Goal: Information Seeking & Learning: Check status

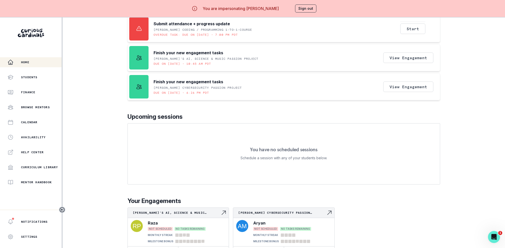
scroll to position [17, 0]
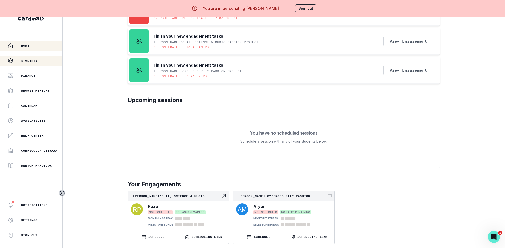
click at [29, 61] on p "Students" at bounding box center [29, 61] width 17 height 4
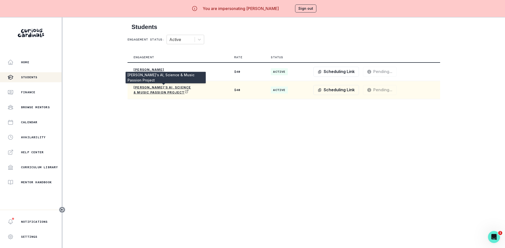
click at [150, 89] on p "[PERSON_NAME]'s AI, Science & Music Passion Project" at bounding box center [163, 90] width 60 height 9
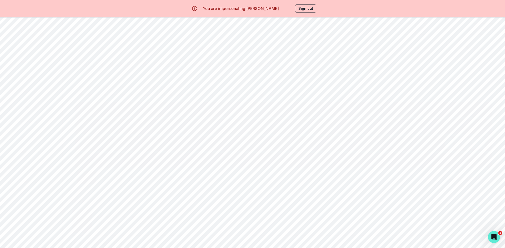
click at [443, 48] on button "Past Sessions" at bounding box center [419, 48] width 55 height 10
click at [466, 70] on button "Read notes" at bounding box center [465, 74] width 38 height 11
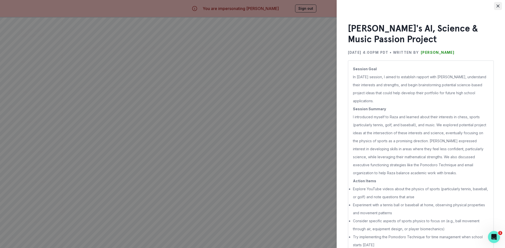
click at [495, 7] on button "Close" at bounding box center [498, 6] width 8 height 8
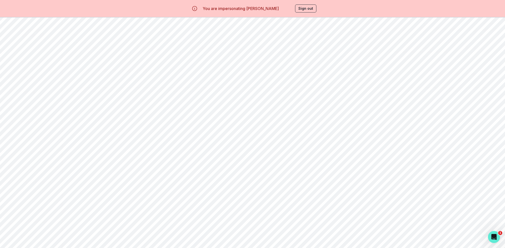
click at [489, 79] on div "[DATE] 4:00 PM - 5:00 PM PDT 60 min Read notes" at bounding box center [284, 73] width 418 height 27
click at [464, 79] on div "Read notes" at bounding box center [465, 74] width 41 height 24
click at [463, 76] on button "Read notes" at bounding box center [465, 74] width 38 height 11
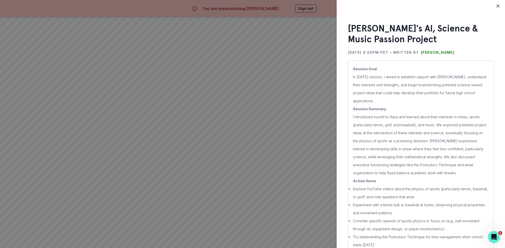
drag, startPoint x: 348, startPoint y: 30, endPoint x: 394, endPoint y: 236, distance: 210.8
click at [394, 236] on div "[PERSON_NAME]'s AI, Science & Music Passion Project [DATE] 4:00PM PDT • Written…" at bounding box center [421, 138] width 146 height 231
copy div "Lore'i DO, Sitamet & Conse Adipisc Elitsed Doe 0, 9413 7:74TE INC • Utlabor et …"
click at [276, 62] on div "[PERSON_NAME]'s AI, Science & Music Passion Project [DATE] 4:00PM PDT • Written…" at bounding box center [252, 124] width 505 height 248
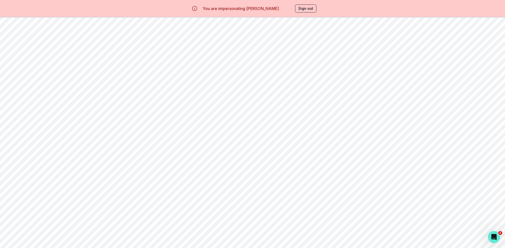
click at [299, 10] on button "Sign out" at bounding box center [305, 9] width 21 height 8
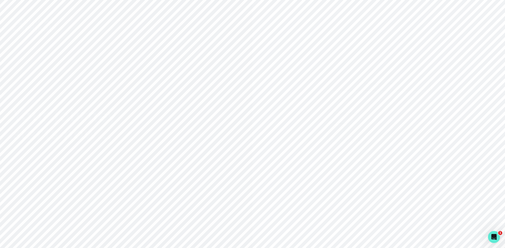
click at [387, 91] on div "Sign in with Google OR Email address Password Forgot your password? Sign in By …" at bounding box center [378, 126] width 102 height 102
click at [388, 90] on button "Sign in with Google" at bounding box center [378, 83] width 102 height 15
